Goal: Task Accomplishment & Management: Manage account settings

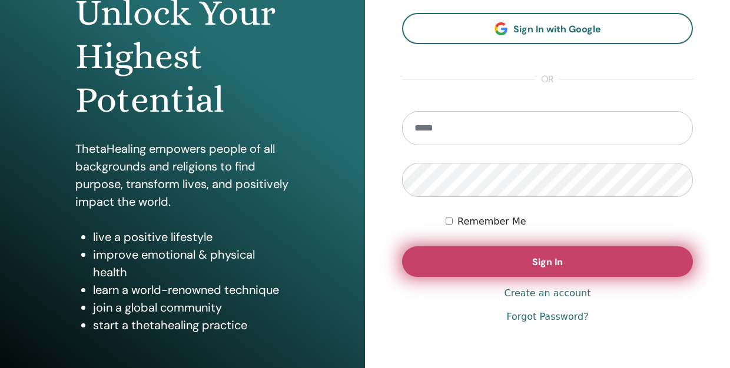
scroll to position [138, 0]
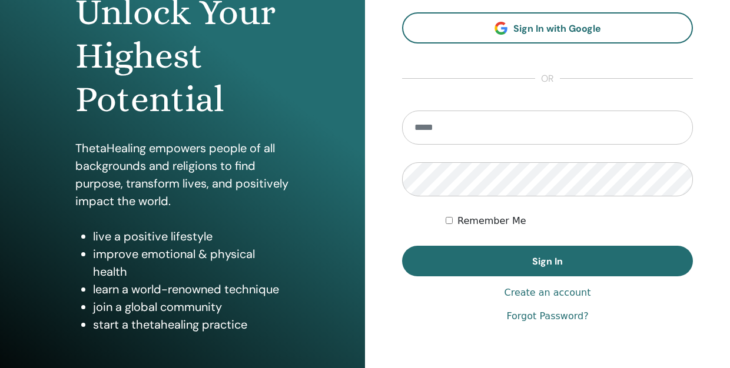
click at [525, 317] on link "Forgot Password?" at bounding box center [547, 317] width 82 height 14
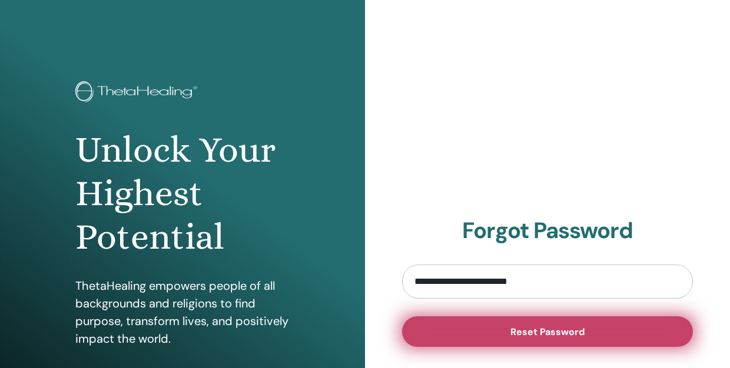
type input "**********"
click at [506, 337] on button "Reset Password" at bounding box center [547, 332] width 291 height 31
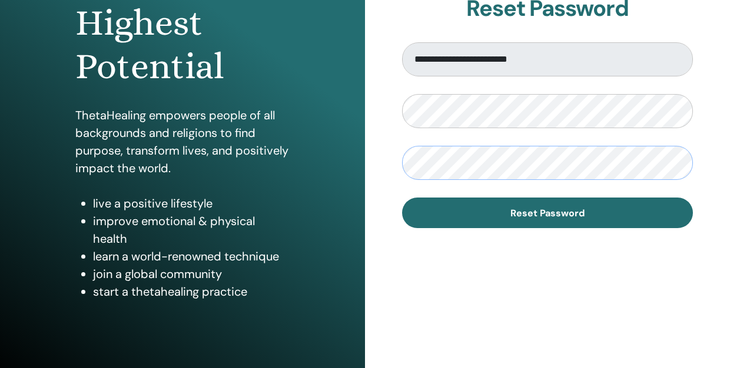
scroll to position [172, 0]
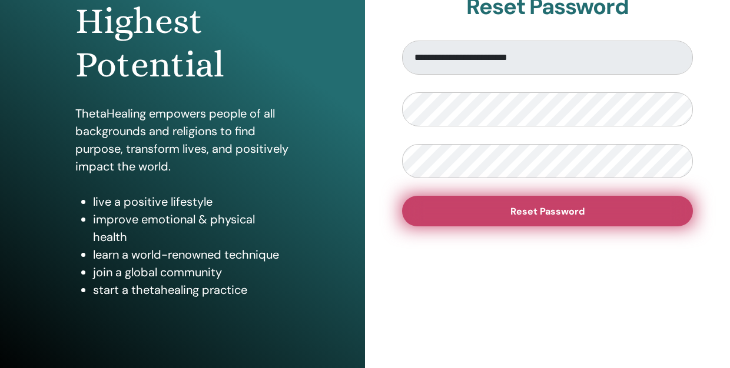
click at [537, 208] on span "Reset Password" at bounding box center [547, 211] width 74 height 12
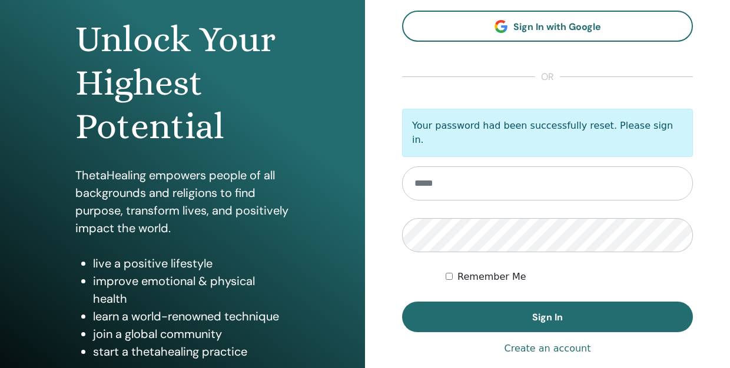
scroll to position [111, 0]
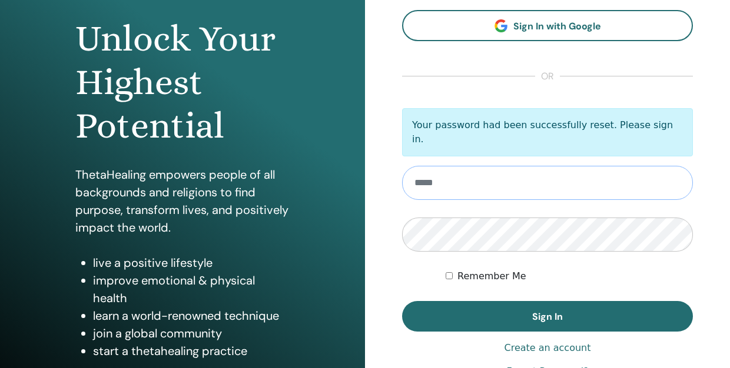
type input "**********"
click at [454, 270] on div "Remember Me" at bounding box center [568, 277] width 247 height 14
click at [449, 270] on div "Remember Me" at bounding box center [568, 277] width 247 height 14
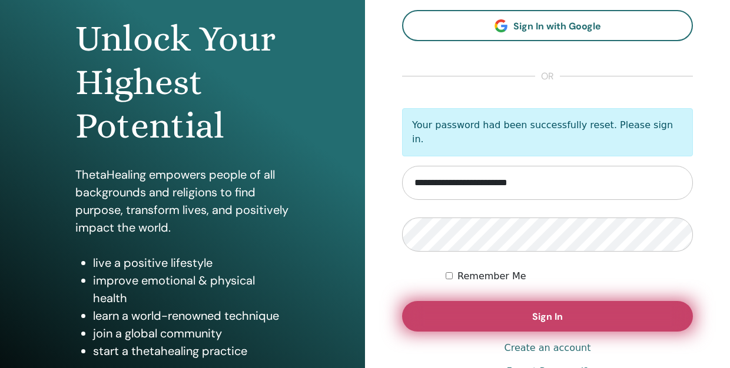
click at [518, 310] on button "Sign In" at bounding box center [547, 316] width 291 height 31
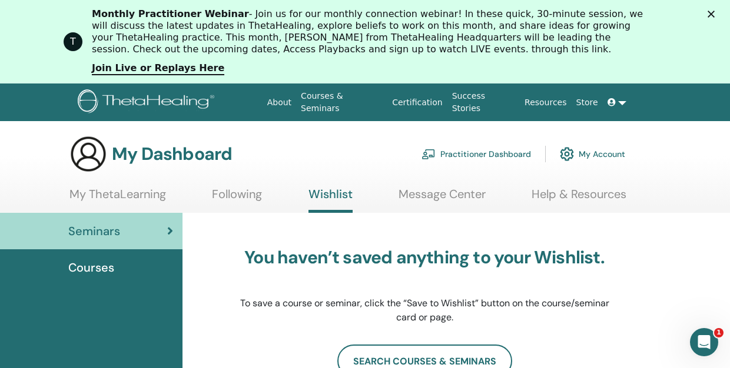
click at [106, 268] on span "Courses" at bounding box center [91, 268] width 46 height 18
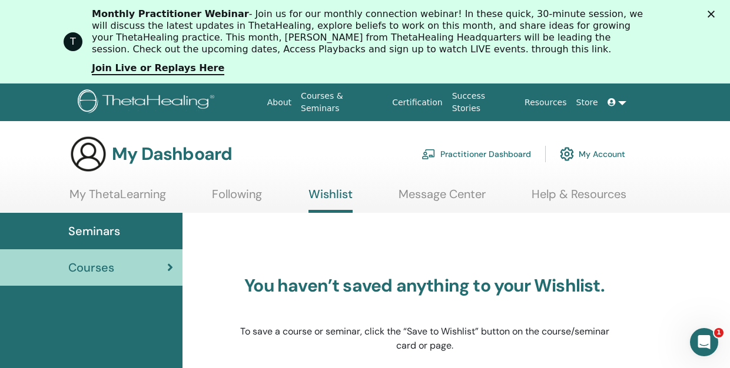
click at [235, 197] on link "Following" at bounding box center [237, 198] width 50 height 23
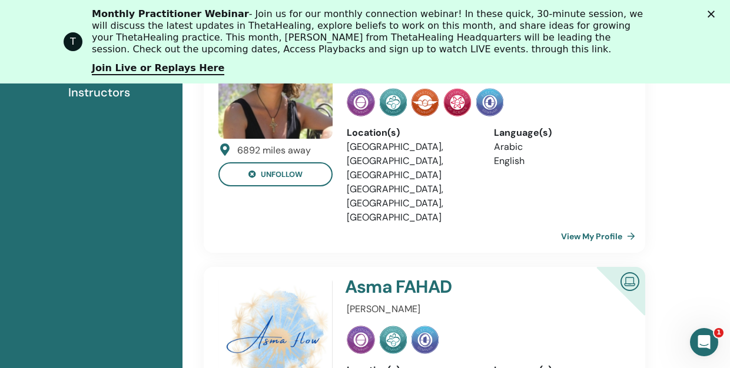
scroll to position [210, 0]
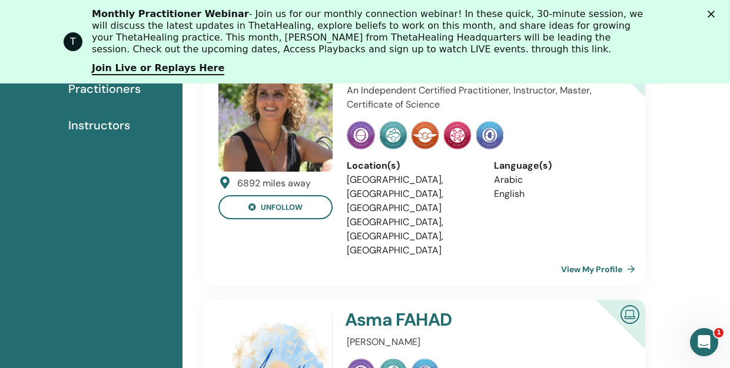
click at [573, 258] on link "View My Profile" at bounding box center [600, 270] width 79 height 24
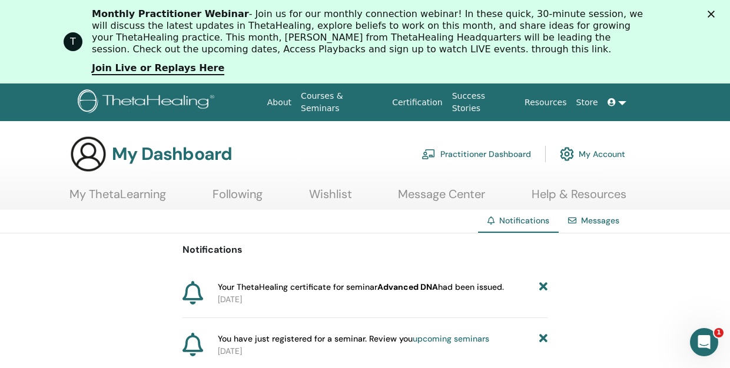
click at [334, 197] on link "Wishlist" at bounding box center [330, 198] width 43 height 23
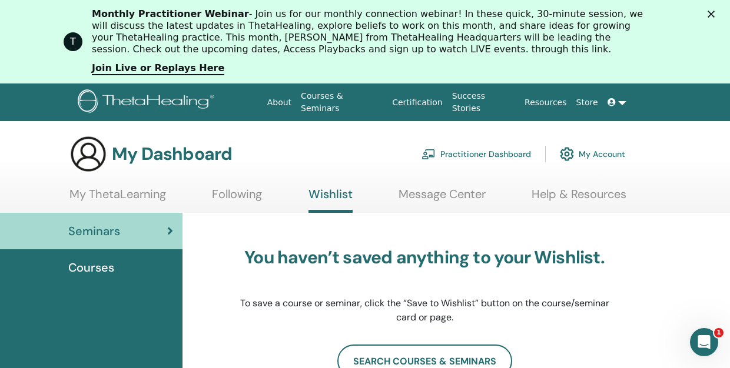
click at [232, 199] on link "Following" at bounding box center [237, 198] width 50 height 23
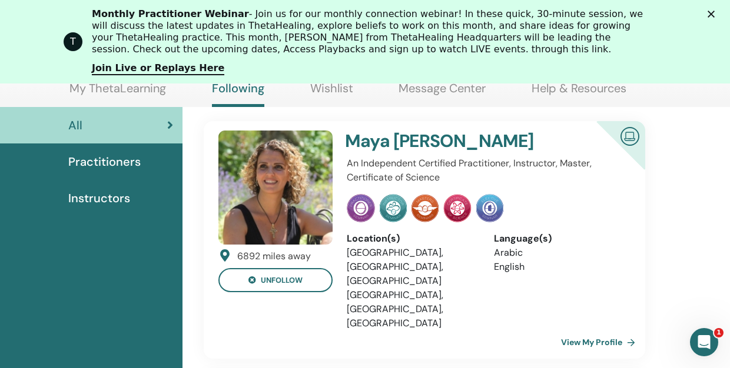
scroll to position [114, 0]
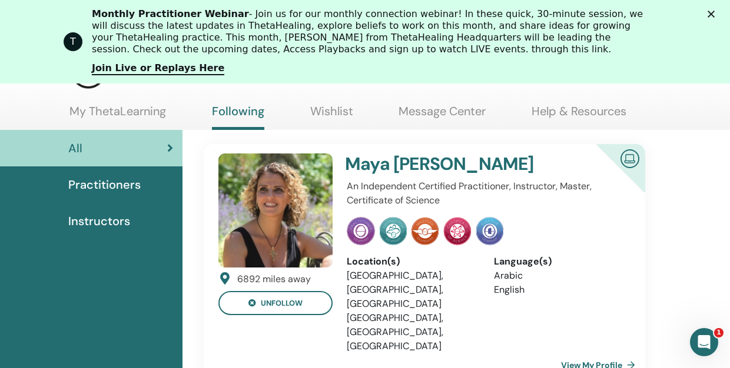
click at [631, 162] on img at bounding box center [630, 158] width 28 height 26
click at [582, 354] on link "View My Profile" at bounding box center [600, 366] width 79 height 24
